Goal: Transaction & Acquisition: Obtain resource

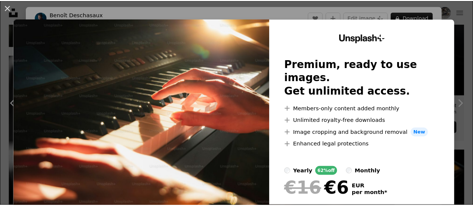
scroll to position [56, 0]
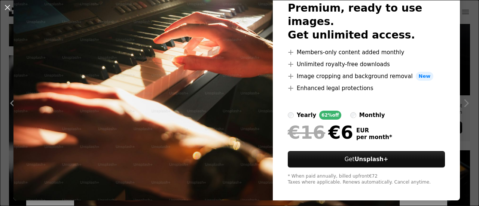
click at [467, 83] on div "An X shape Unsplash+ Premium, ready to use images. Get unlimited access. A plus…" at bounding box center [239, 103] width 479 height 206
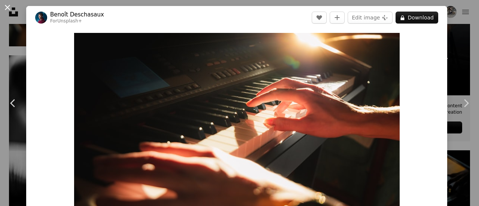
click at [7, 10] on button "An X shape" at bounding box center [7, 7] width 9 height 9
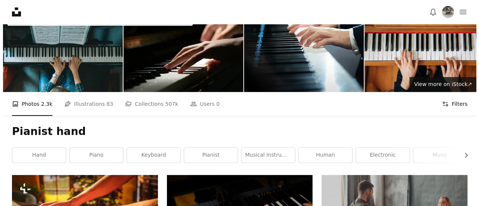
scroll to position [31, 0]
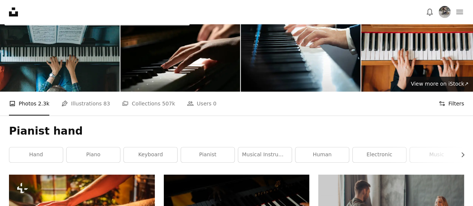
click at [461, 102] on button "Filters Filters" at bounding box center [451, 104] width 25 height 24
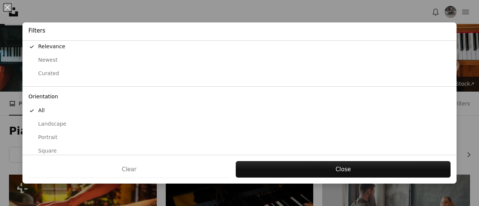
scroll to position [89, 0]
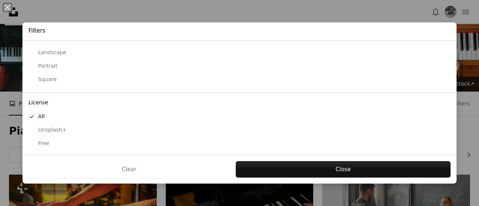
click at [86, 147] on button "Free" at bounding box center [239, 143] width 434 height 13
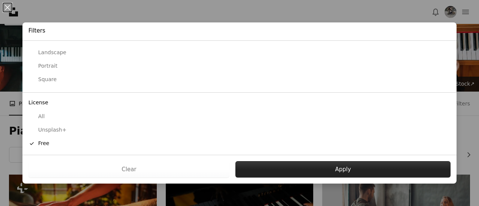
click at [256, 162] on button "Apply" at bounding box center [342, 169] width 215 height 16
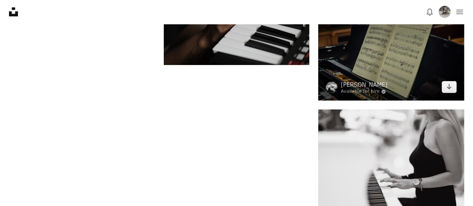
scroll to position [1018, 0]
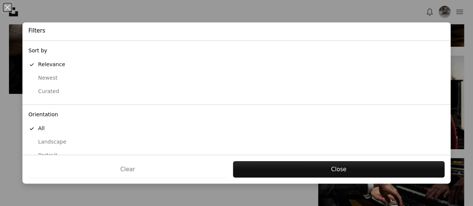
scroll to position [31, 0]
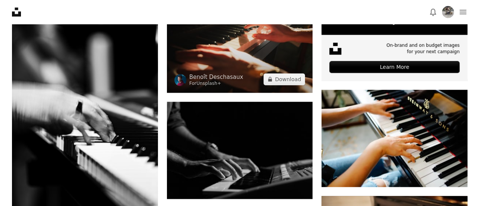
scroll to position [318, 0]
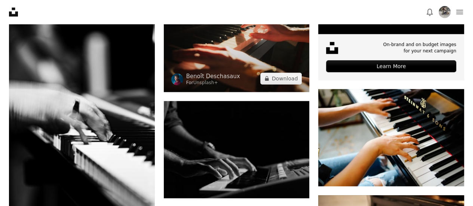
click at [215, 53] on img at bounding box center [237, 42] width 146 height 97
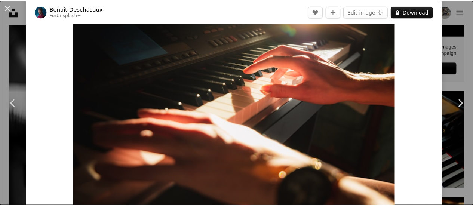
scroll to position [34, 0]
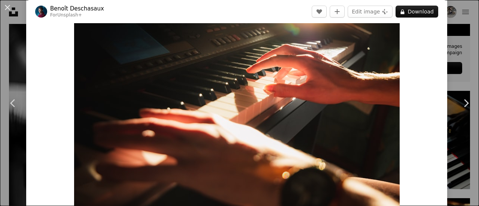
click at [441, 53] on div "An X shape Chevron left Chevron right [PERSON_NAME] For Unsplash+ A heart A plu…" at bounding box center [239, 103] width 479 height 206
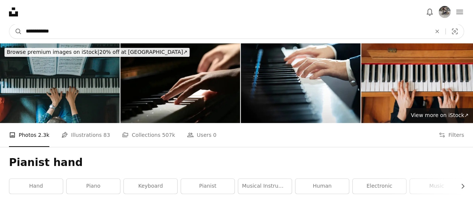
click at [121, 34] on input "**********" at bounding box center [225, 31] width 407 height 14
drag, startPoint x: 42, startPoint y: 32, endPoint x: 7, endPoint y: 29, distance: 34.6
click at [7, 29] on nav "**********" at bounding box center [236, 31] width 473 height 24
type input "**********"
click button "A magnifying glass" at bounding box center [15, 31] width 13 height 14
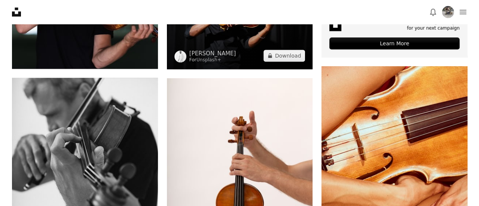
scroll to position [397, 0]
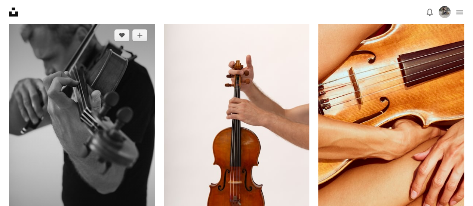
click at [113, 136] on img at bounding box center [82, 131] width 146 height 219
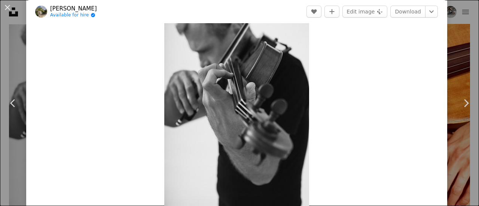
scroll to position [19, 0]
click at [415, 94] on div "Zoom in" at bounding box center [236, 122] width 421 height 225
click at [453, 82] on link "Chevron right" at bounding box center [466, 103] width 26 height 72
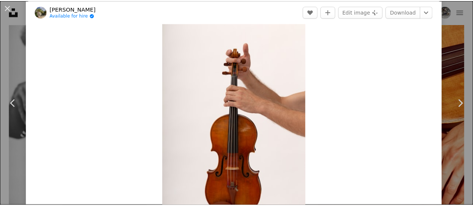
scroll to position [23, 0]
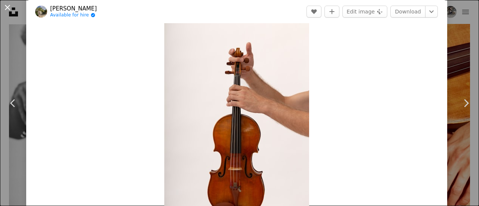
click at [8, 9] on button "An X shape" at bounding box center [7, 7] width 9 height 9
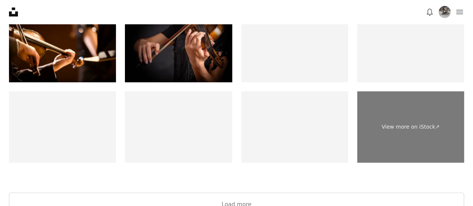
scroll to position [1580, 0]
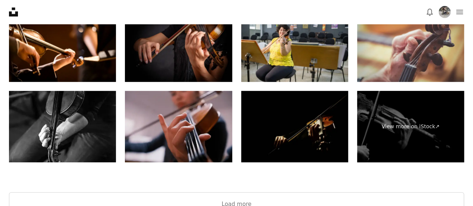
click at [202, 129] on img at bounding box center [178, 126] width 107 height 71
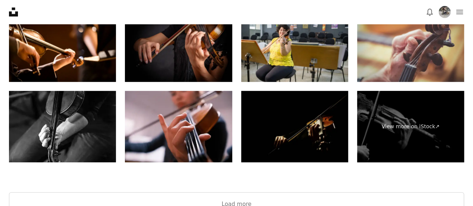
click at [391, 13] on nav "Unsplash logo Unsplash Home A photo Pen Tool A stack of folders Download Bell n…" at bounding box center [236, 12] width 473 height 24
click at [293, 186] on div at bounding box center [236, 183] width 473 height 18
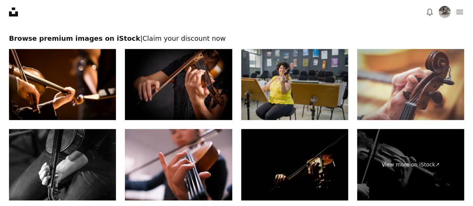
scroll to position [1539, 0]
